Goal: Transaction & Acquisition: Purchase product/service

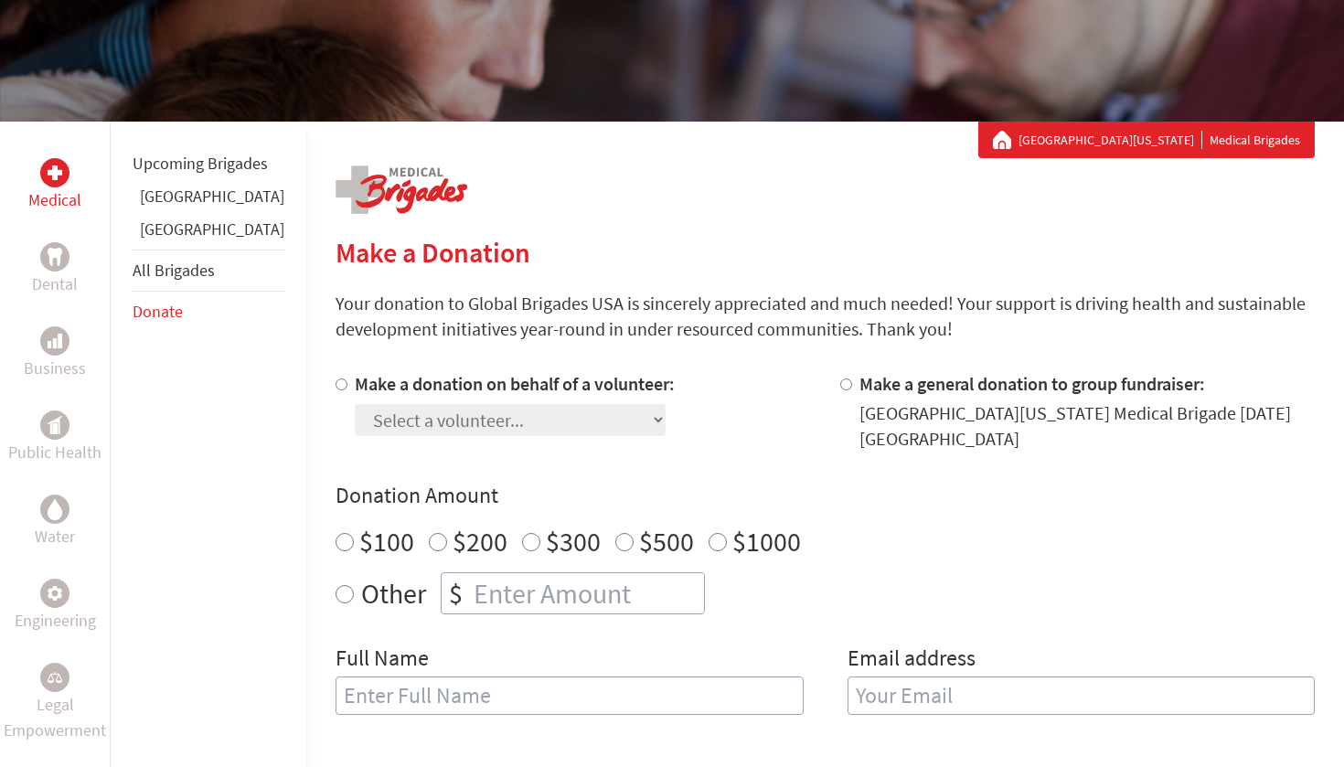
scroll to position [241, 0]
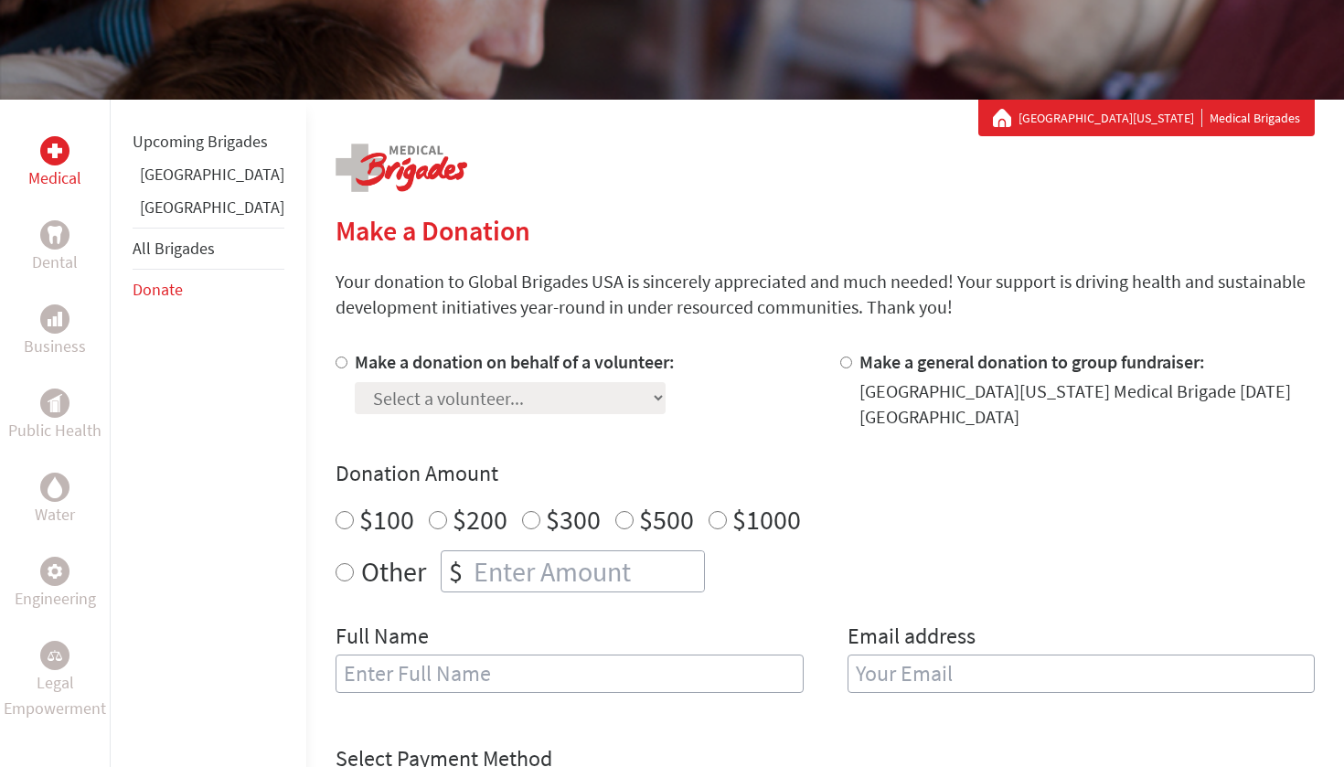
click at [549, 384] on div "Select a volunteer... [PERSON_NAME] [PERSON_NAME] [PERSON_NAME] [PERSON_NAME] […" at bounding box center [515, 394] width 320 height 39
click at [336, 352] on div at bounding box center [345, 389] width 19 height 80
click at [336, 366] on input "Make a donation on behalf of a volunteer:" at bounding box center [342, 363] width 12 height 12
radio input "true"
click at [358, 380] on div "Select a volunteer... [PERSON_NAME] [PERSON_NAME] [PERSON_NAME] [PERSON_NAME] […" at bounding box center [515, 394] width 320 height 39
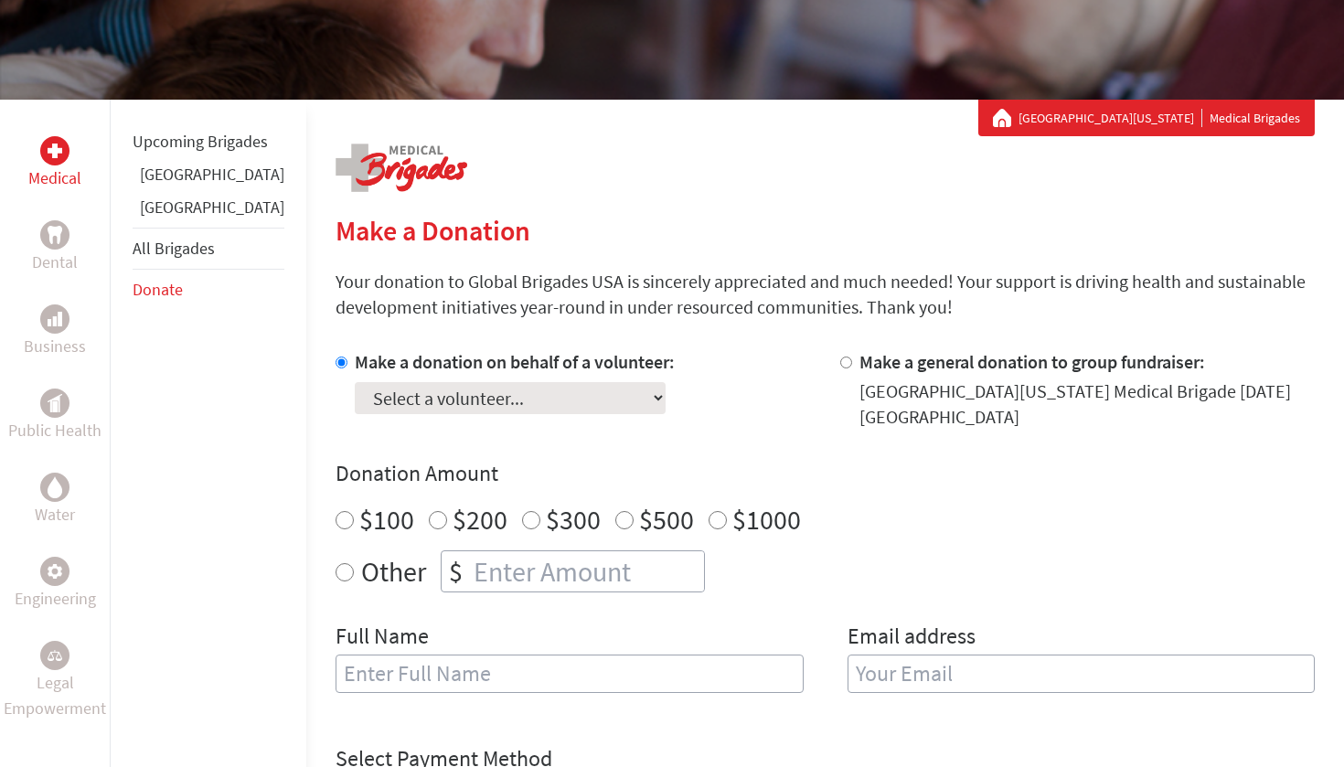
select select "E2884D6B-3F2A-11F0-B8AC-42010A400003"
radio input "true"
click at [470, 572] on input "number" at bounding box center [587, 571] width 234 height 40
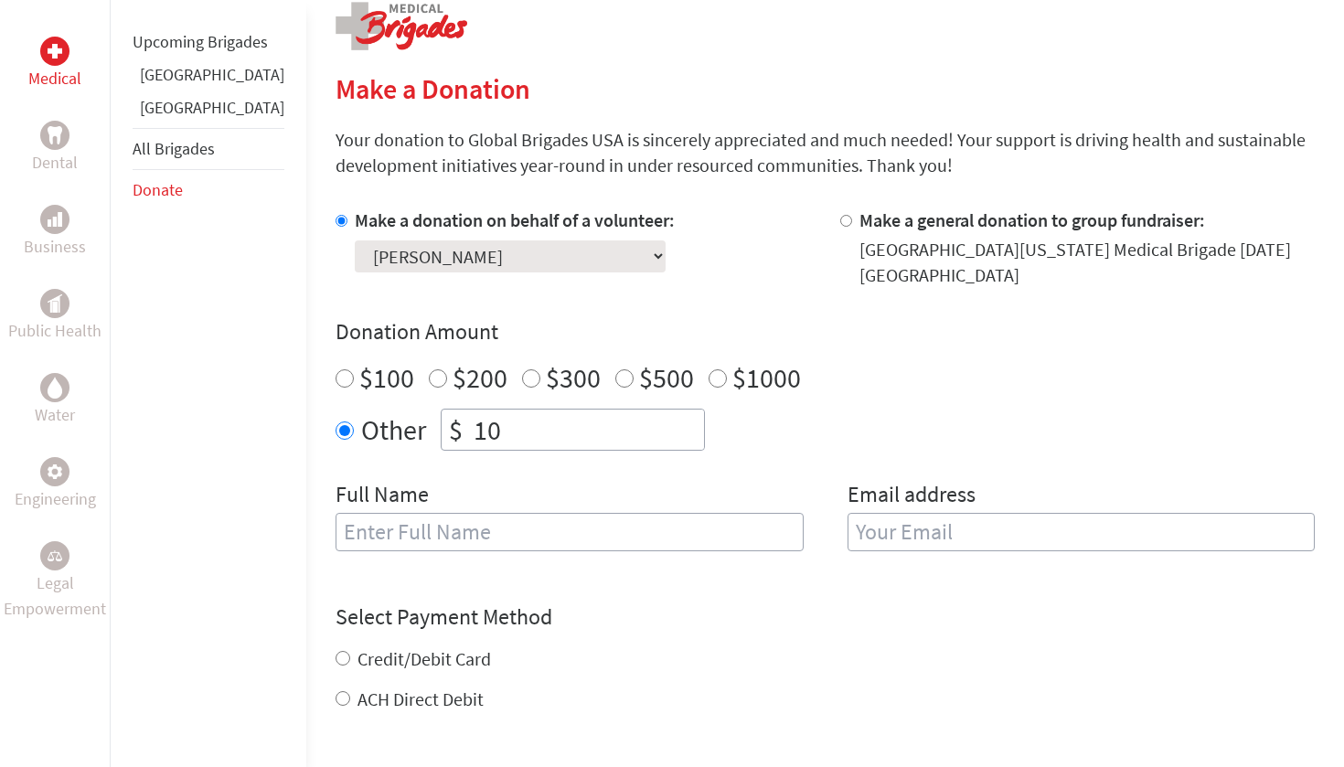
scroll to position [403, 0]
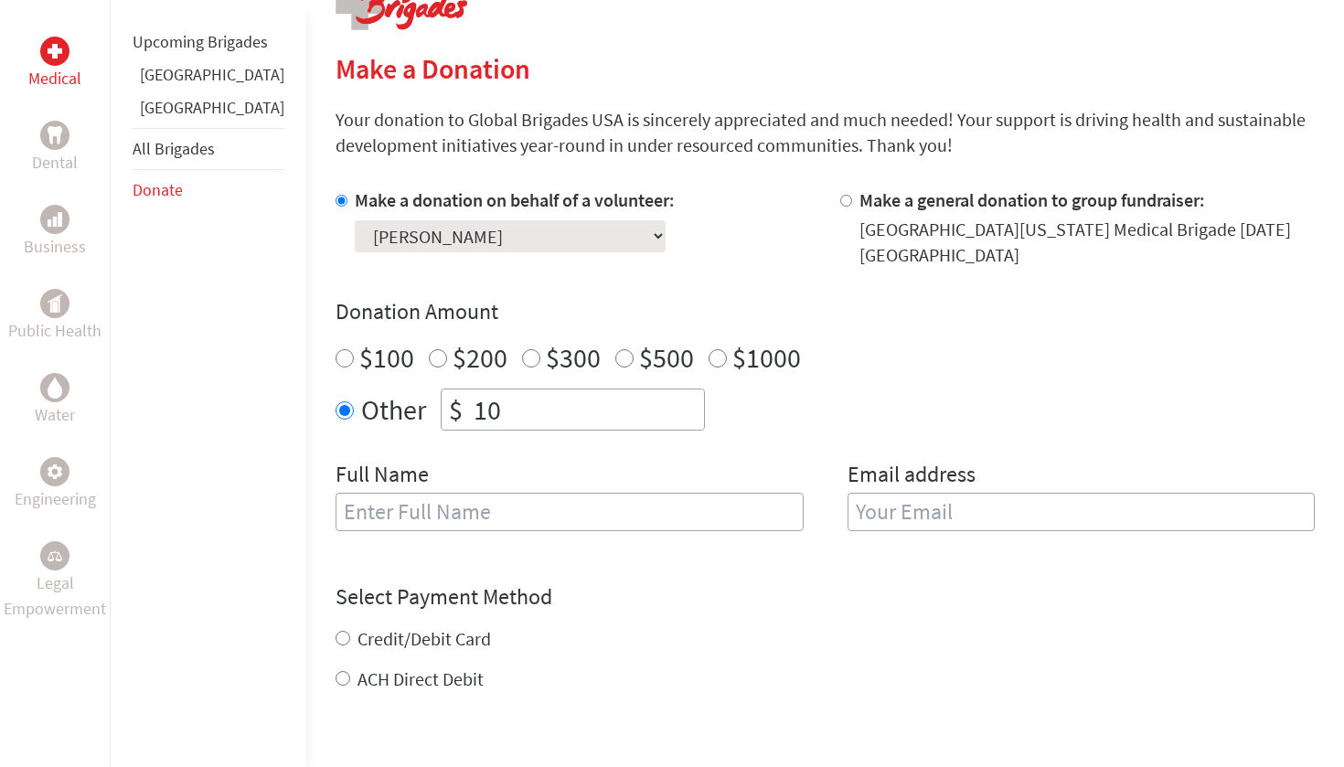
type input "10"
type input "[PERSON_NAME]"
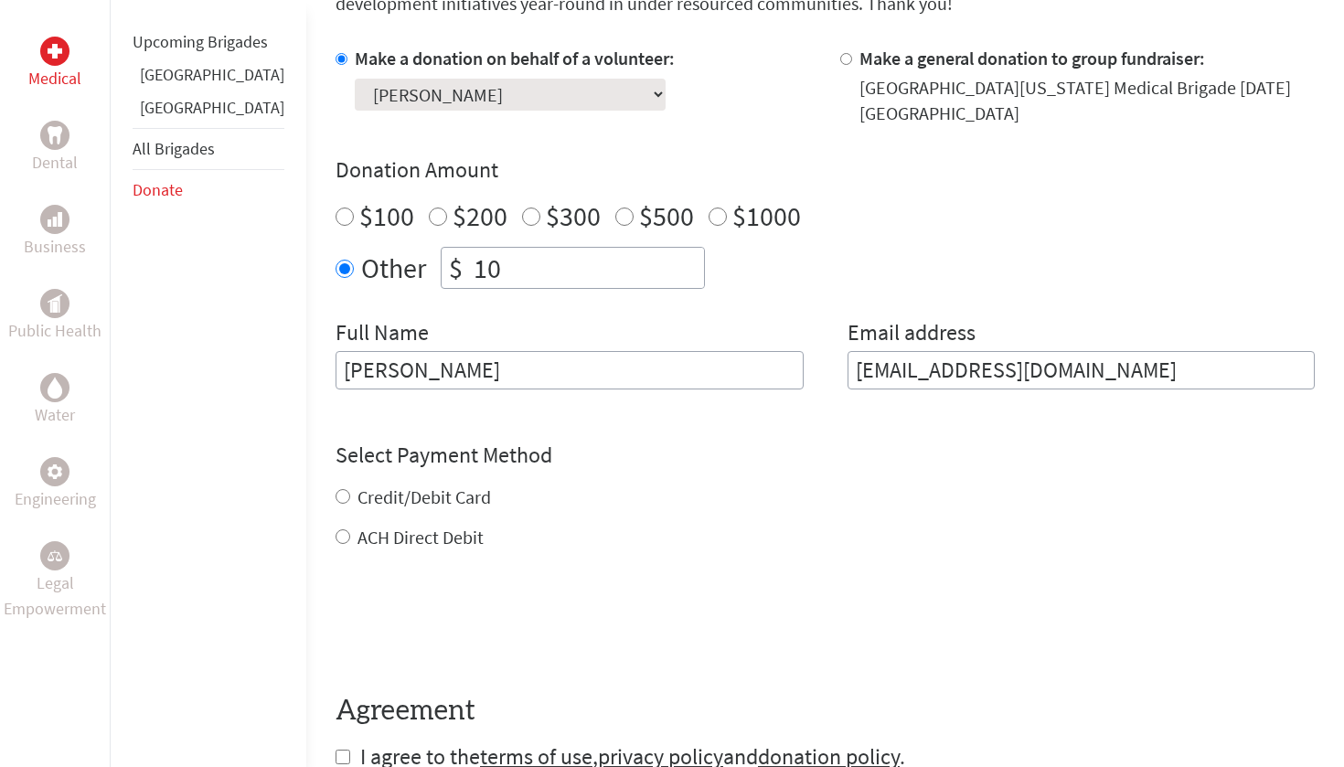
scroll to position [552, 0]
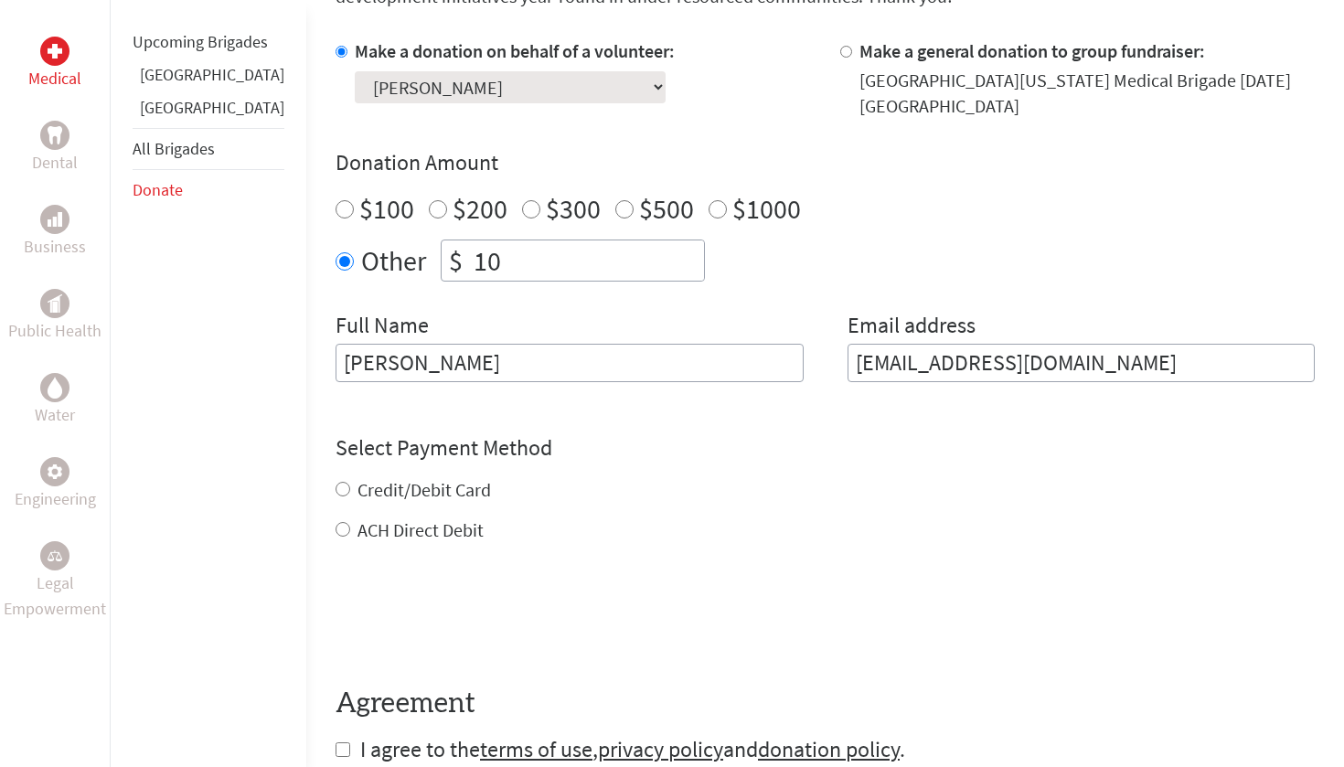
type input "[EMAIL_ADDRESS][DOMAIN_NAME]"
click at [336, 486] on div "Credit/Debit Card ACH Direct Debit" at bounding box center [825, 510] width 979 height 66
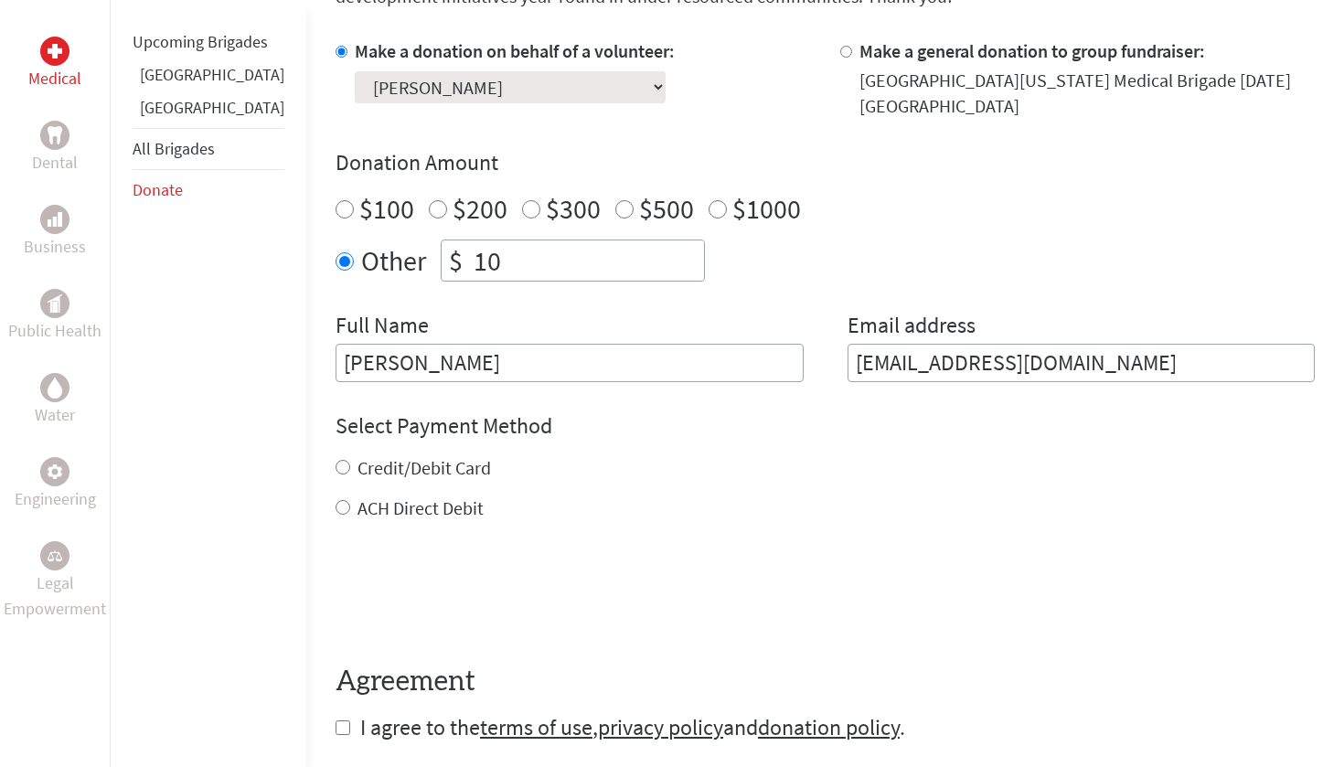
click at [336, 467] on input "Credit/Debit Card" at bounding box center [343, 467] width 15 height 15
radio input "true"
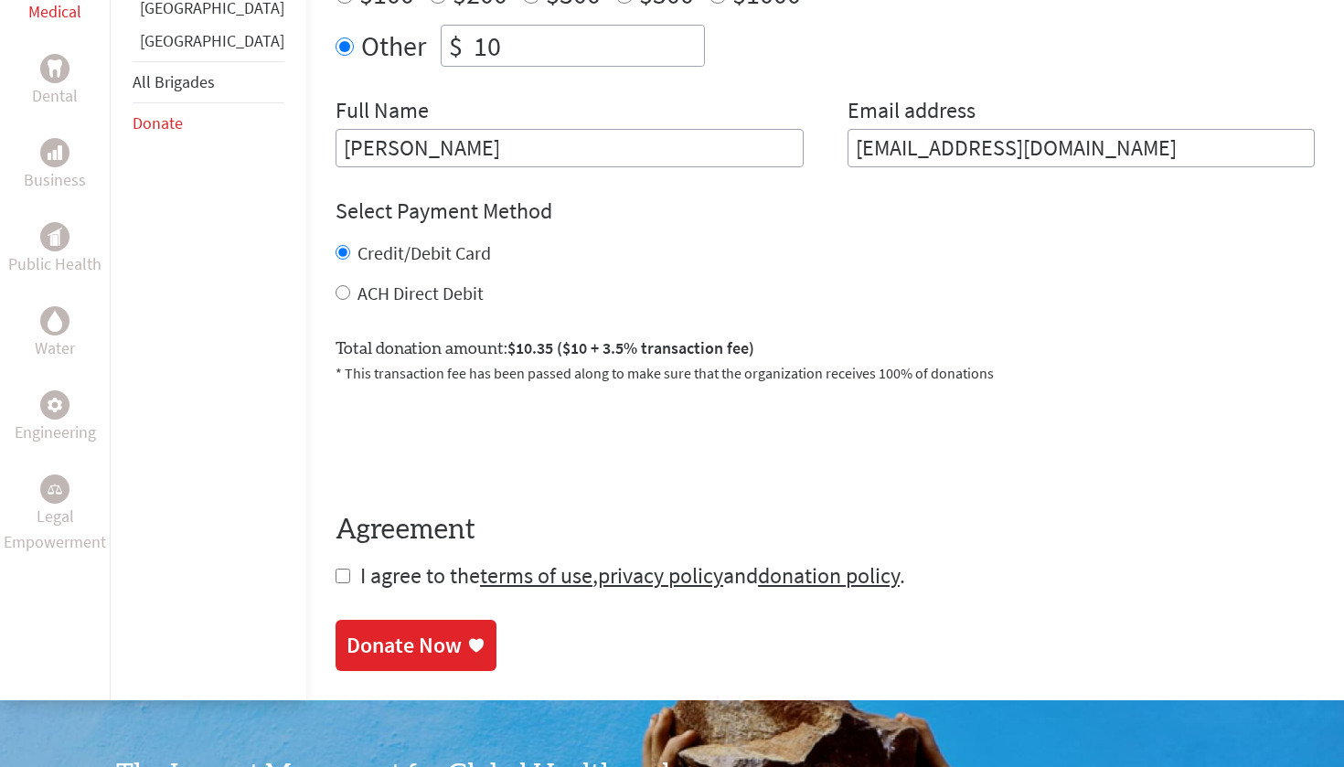
scroll to position [780, 0]
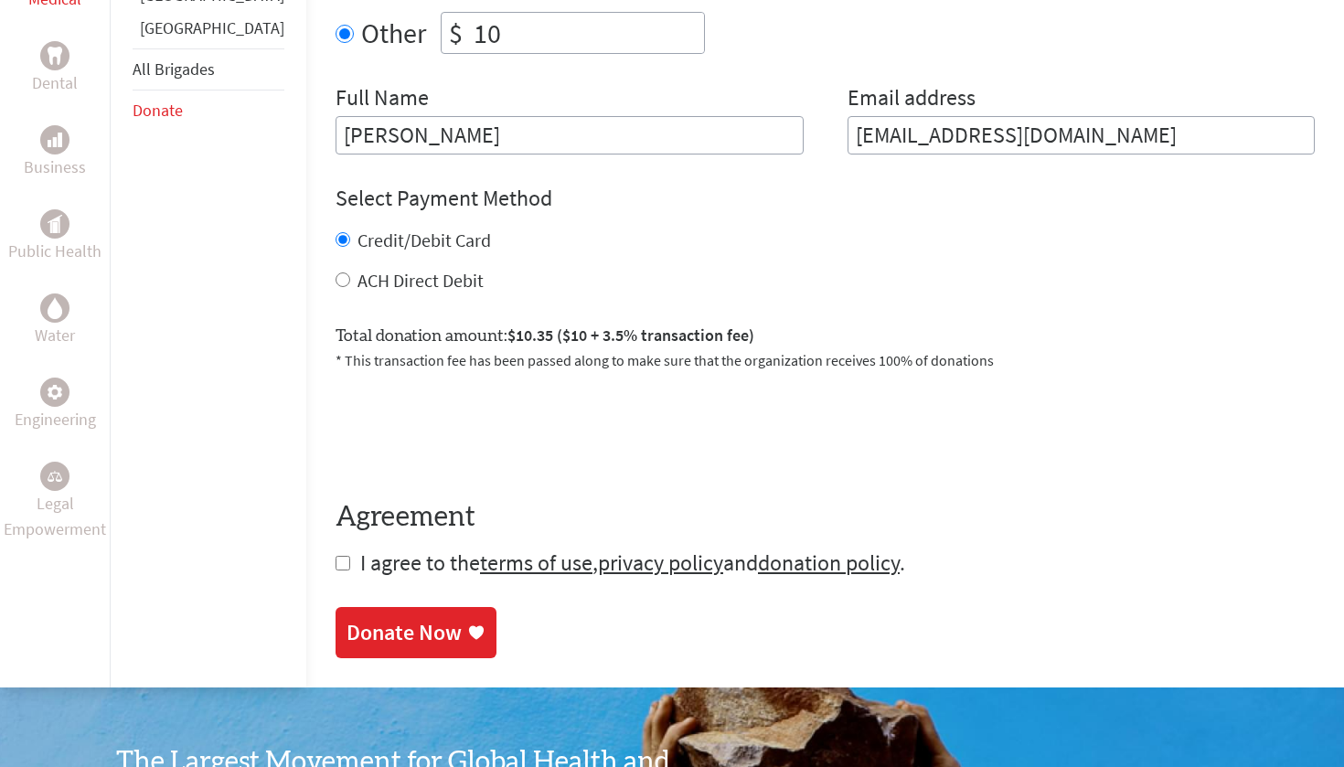
click at [336, 568] on input "checkbox" at bounding box center [343, 563] width 15 height 15
checkbox input "true"
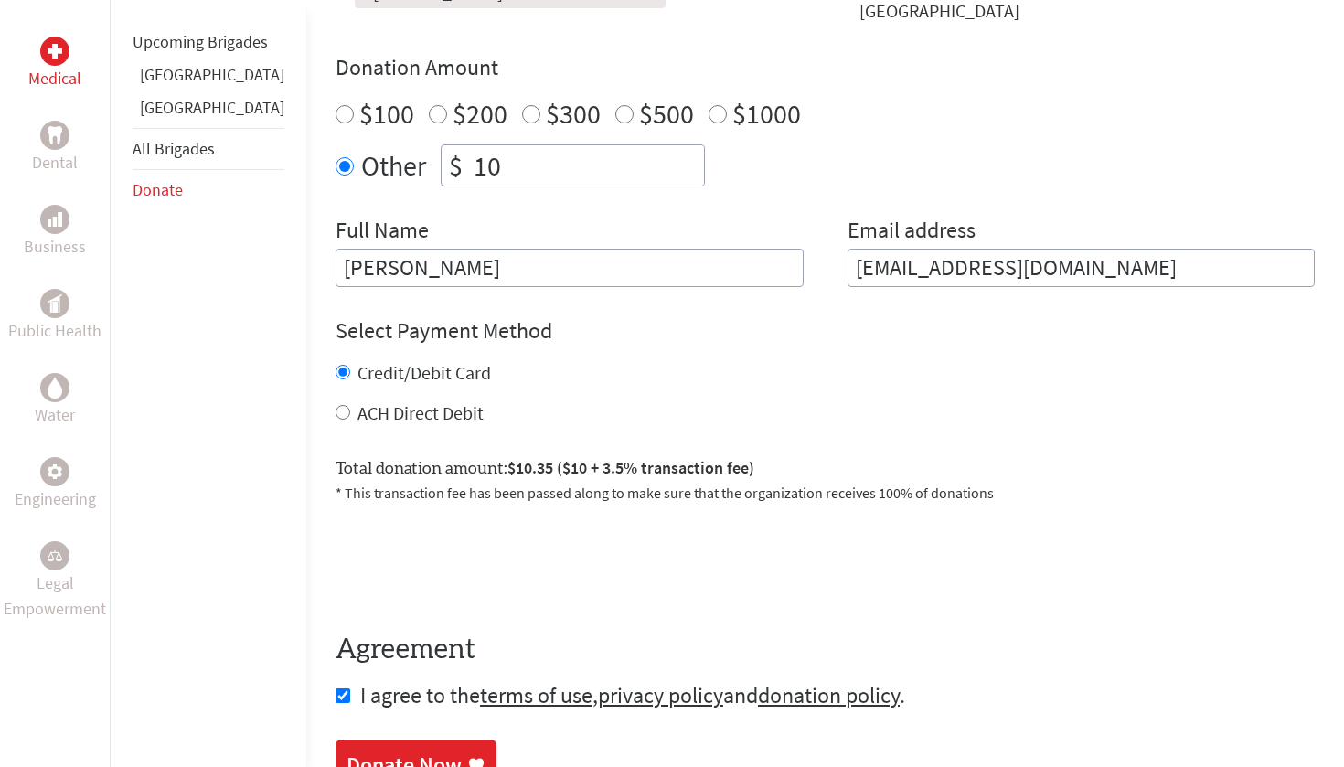
scroll to position [807, 0]
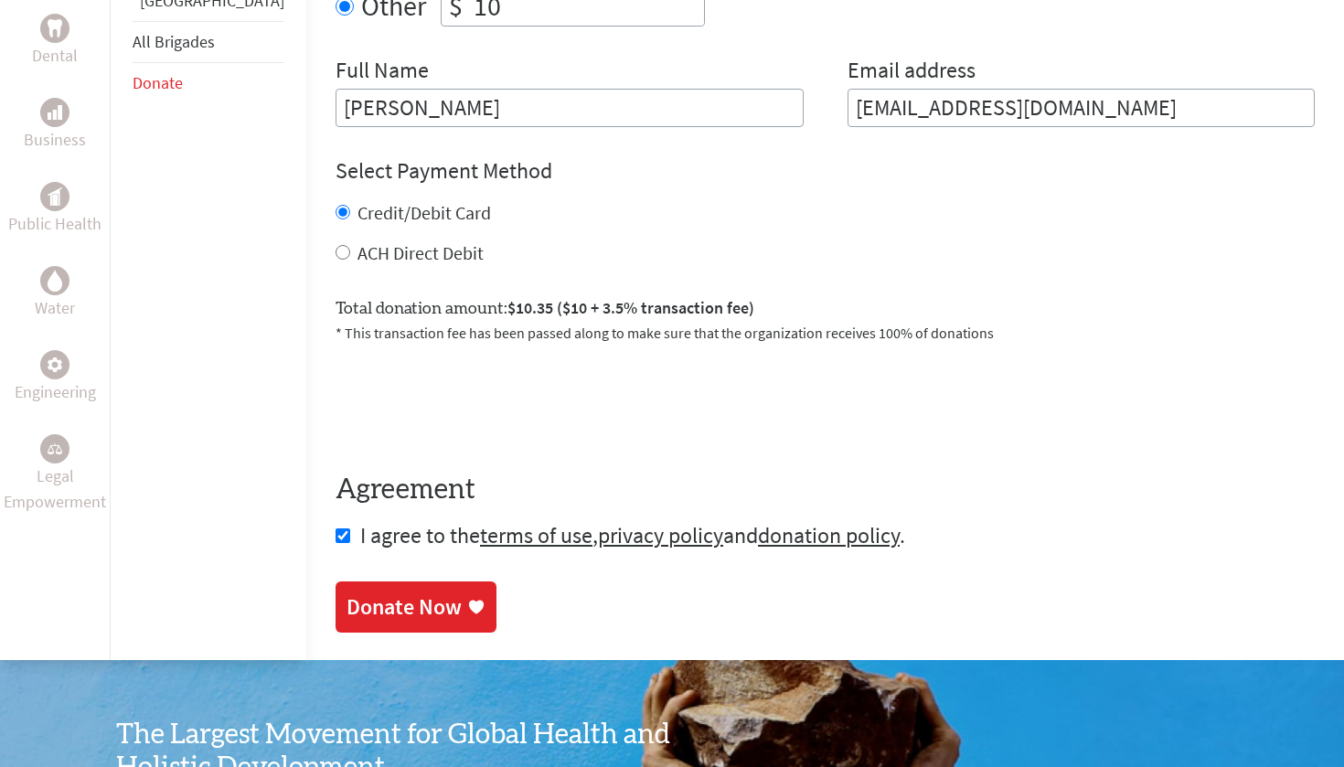
click at [366, 617] on div "Donate Now" at bounding box center [404, 607] width 115 height 29
